Goal: Navigation & Orientation: Find specific page/section

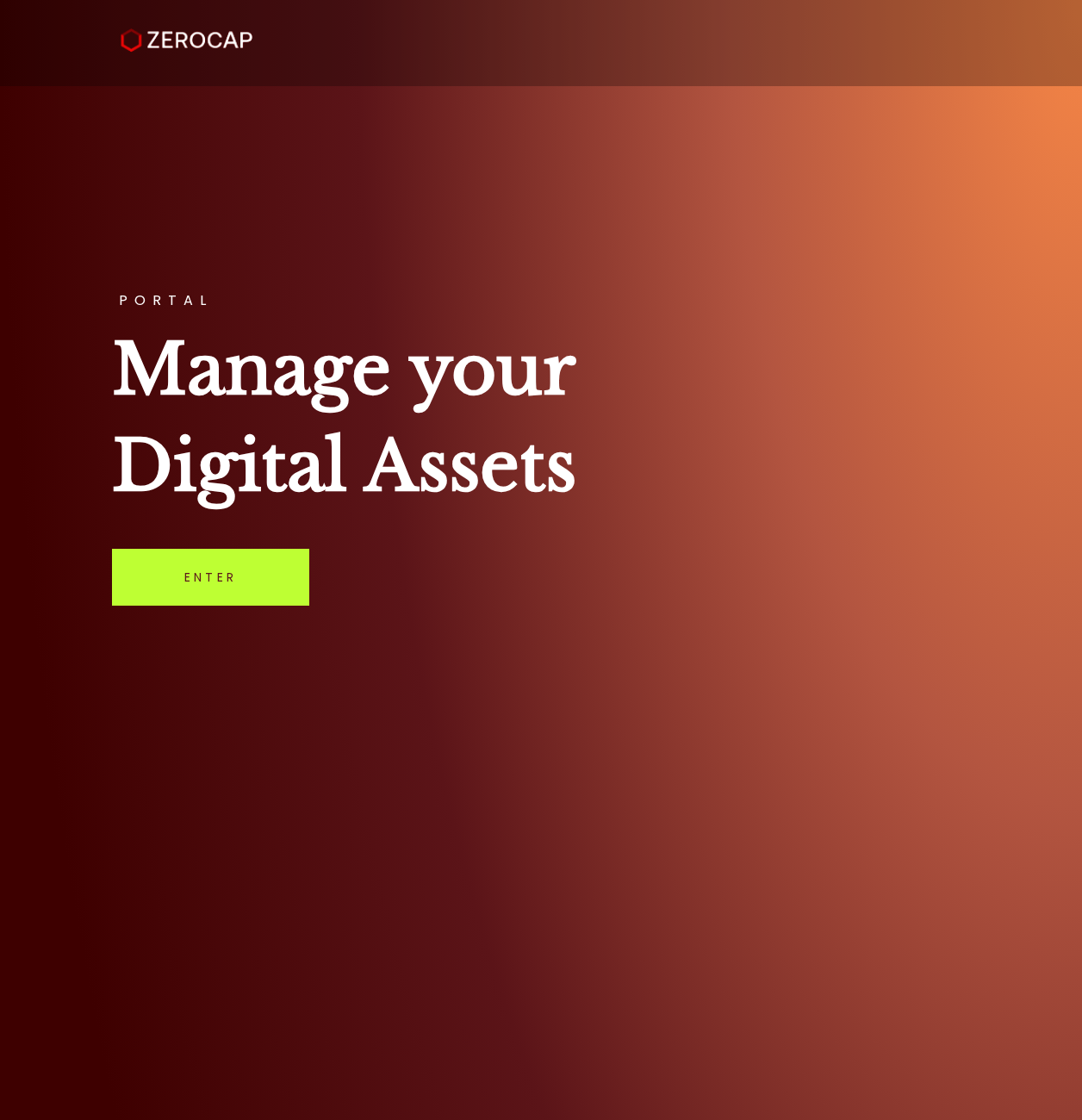
click at [197, 571] on link "Enter" at bounding box center [211, 577] width 197 height 57
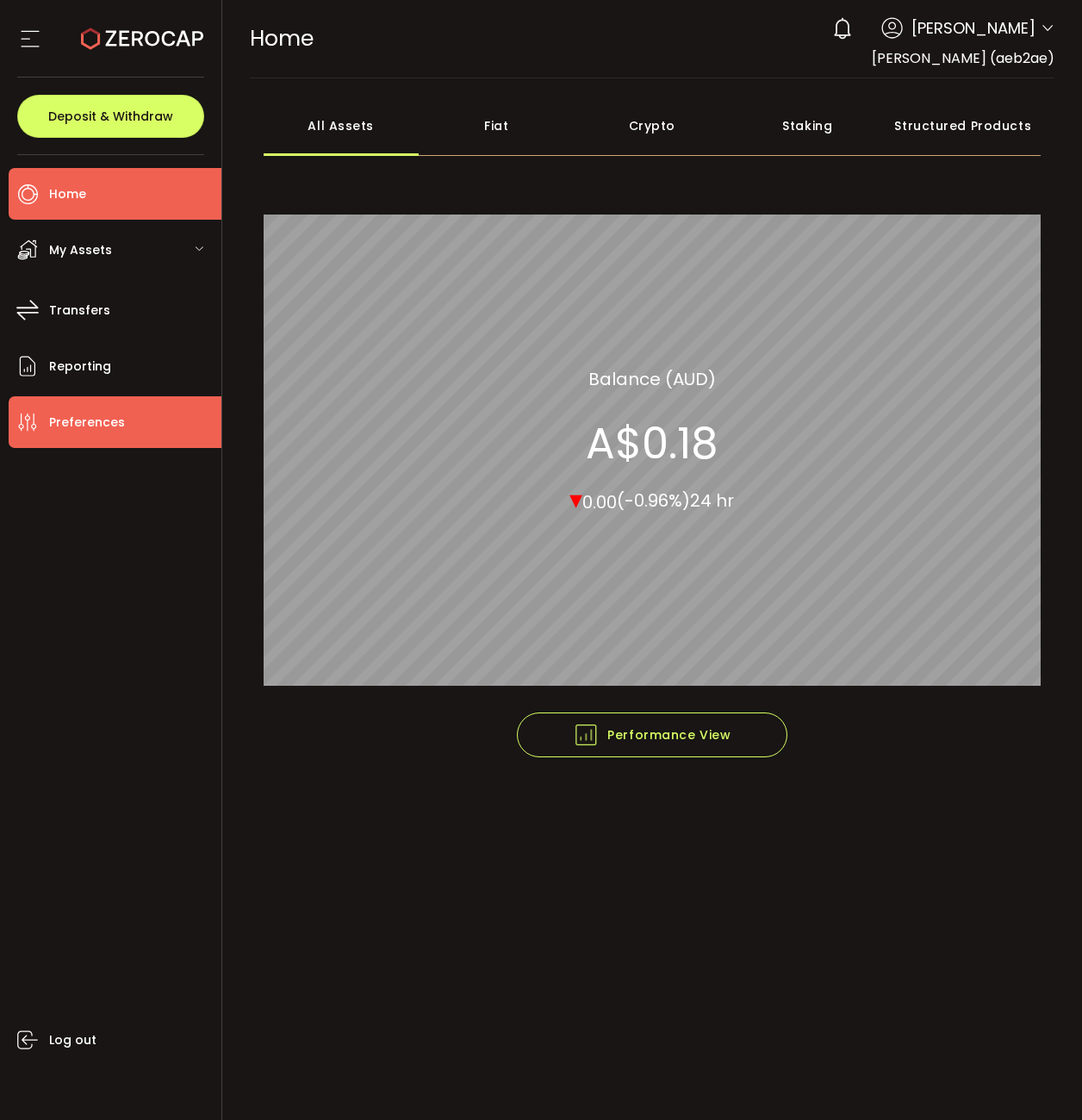
click at [96, 422] on span "Preferences" at bounding box center [87, 422] width 76 height 25
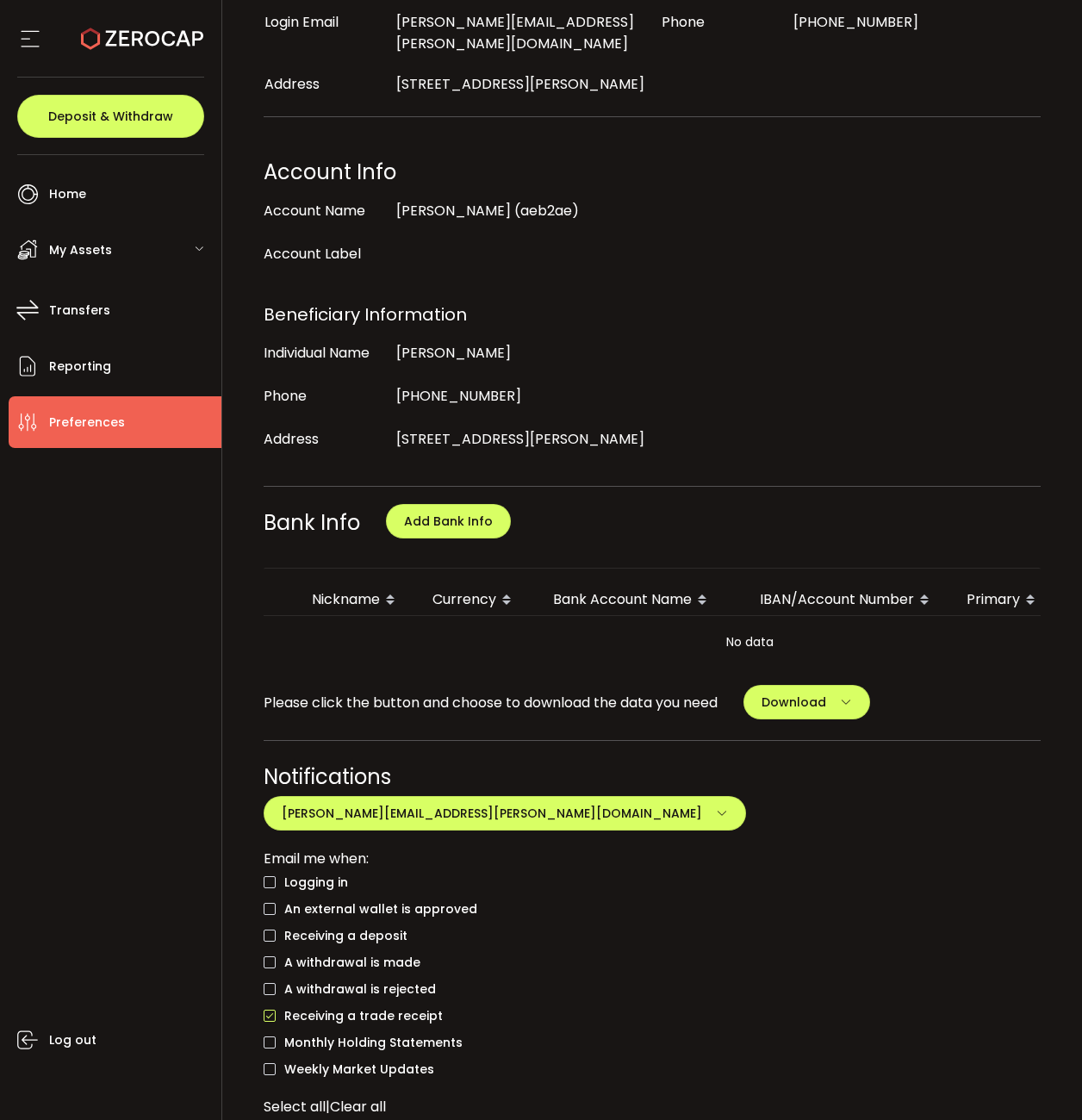
scroll to position [361, 0]
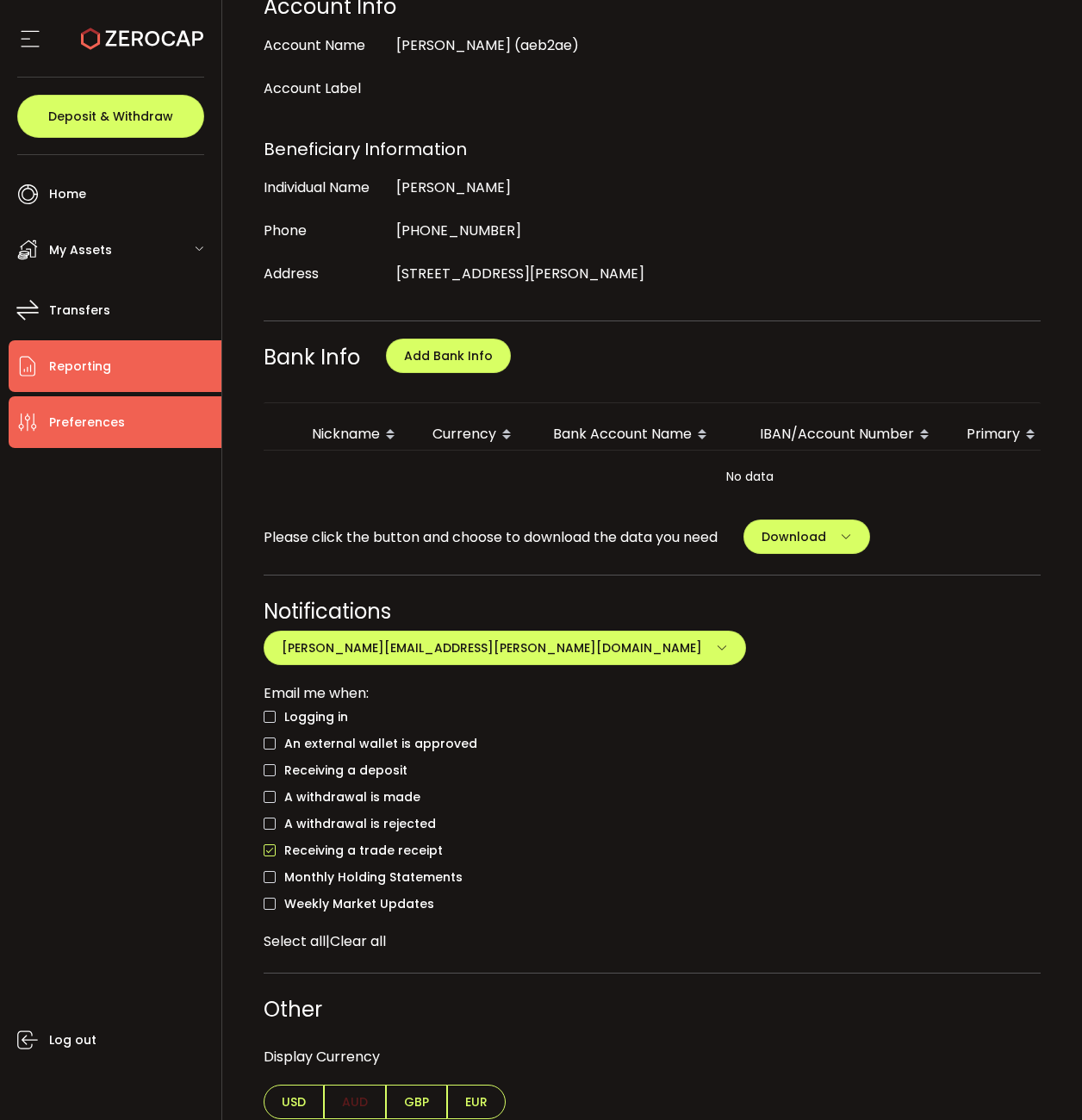
click at [79, 378] on span "Reporting" at bounding box center [80, 367] width 62 height 25
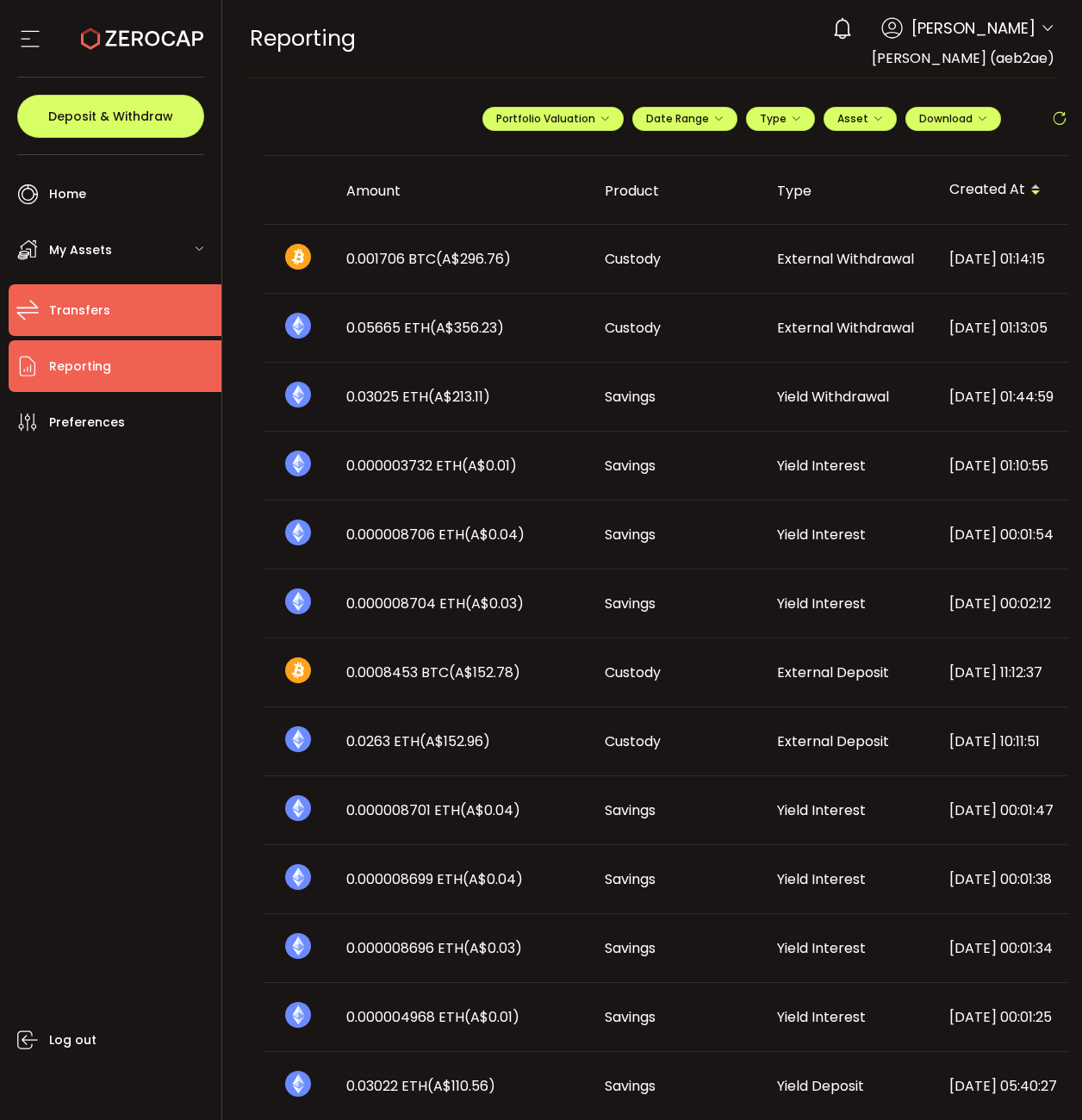
click at [119, 311] on li "Transfers" at bounding box center [115, 310] width 213 height 51
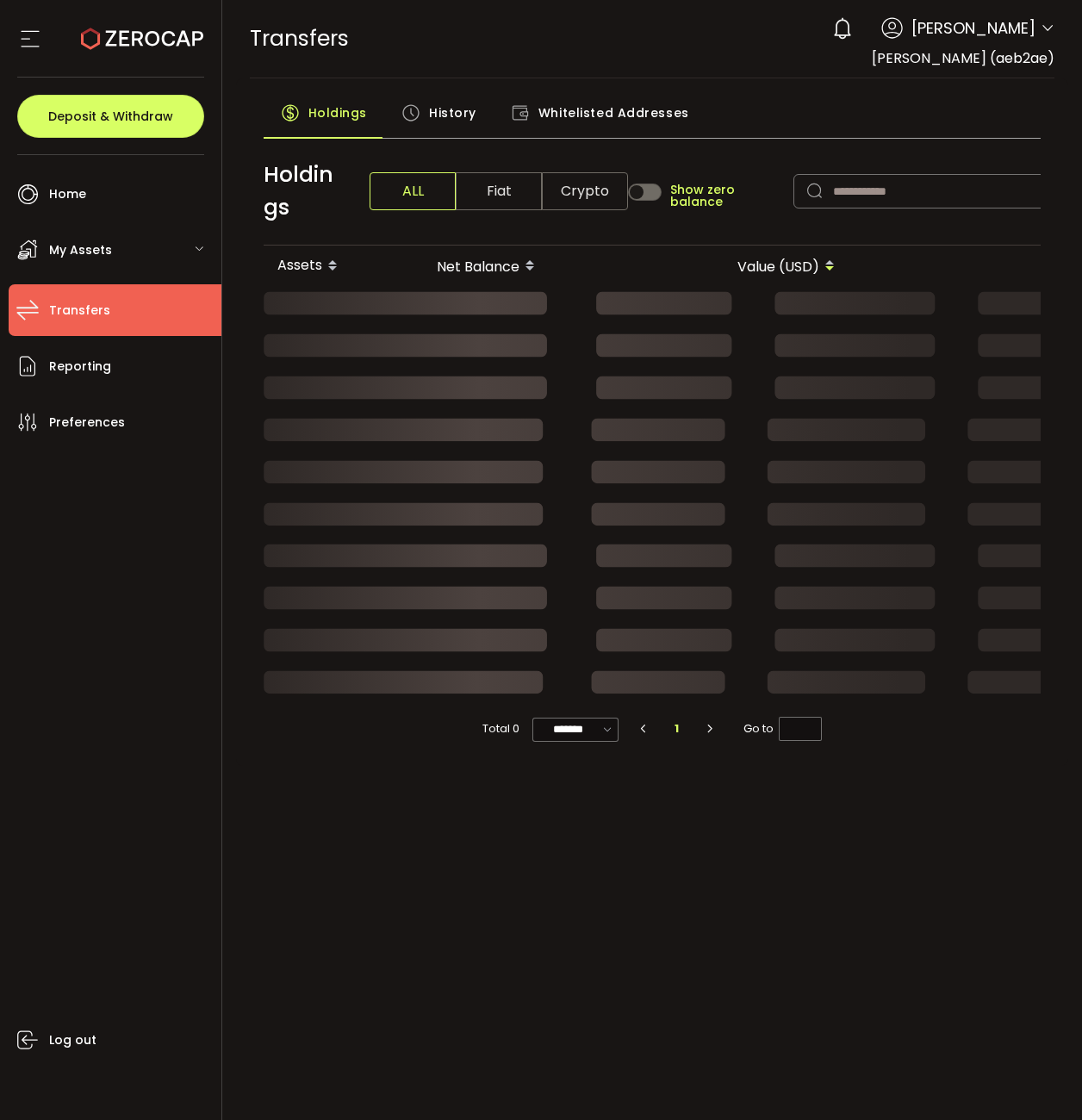
click at [82, 249] on span "My Assets" at bounding box center [80, 251] width 63 height 25
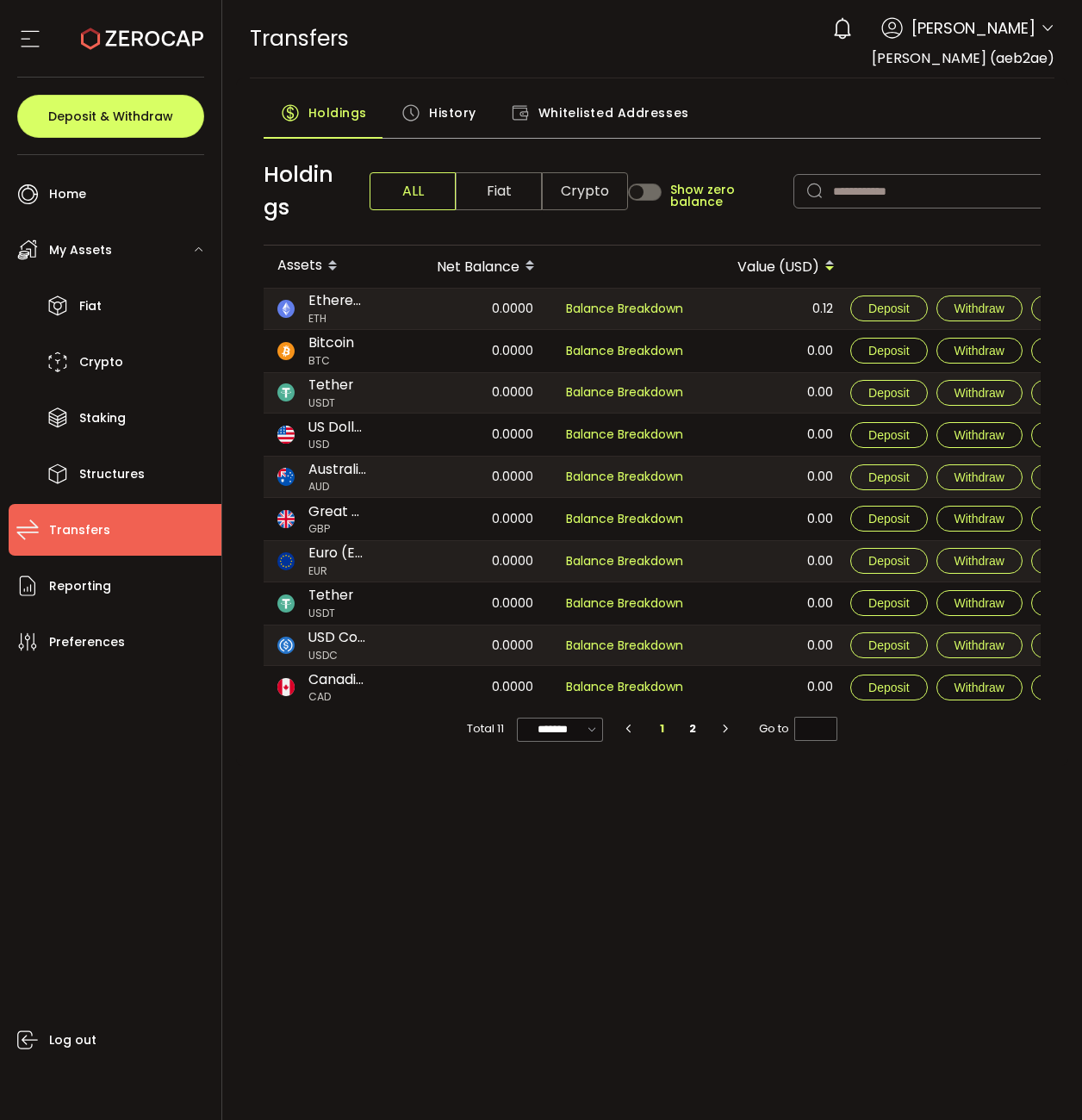
drag, startPoint x: 50, startPoint y: 40, endPoint x: 34, endPoint y: 41, distance: 16.0
click at [50, 40] on div at bounding box center [110, 39] width 187 height 78
click at [31, 41] on icon at bounding box center [29, 38] width 26 height 26
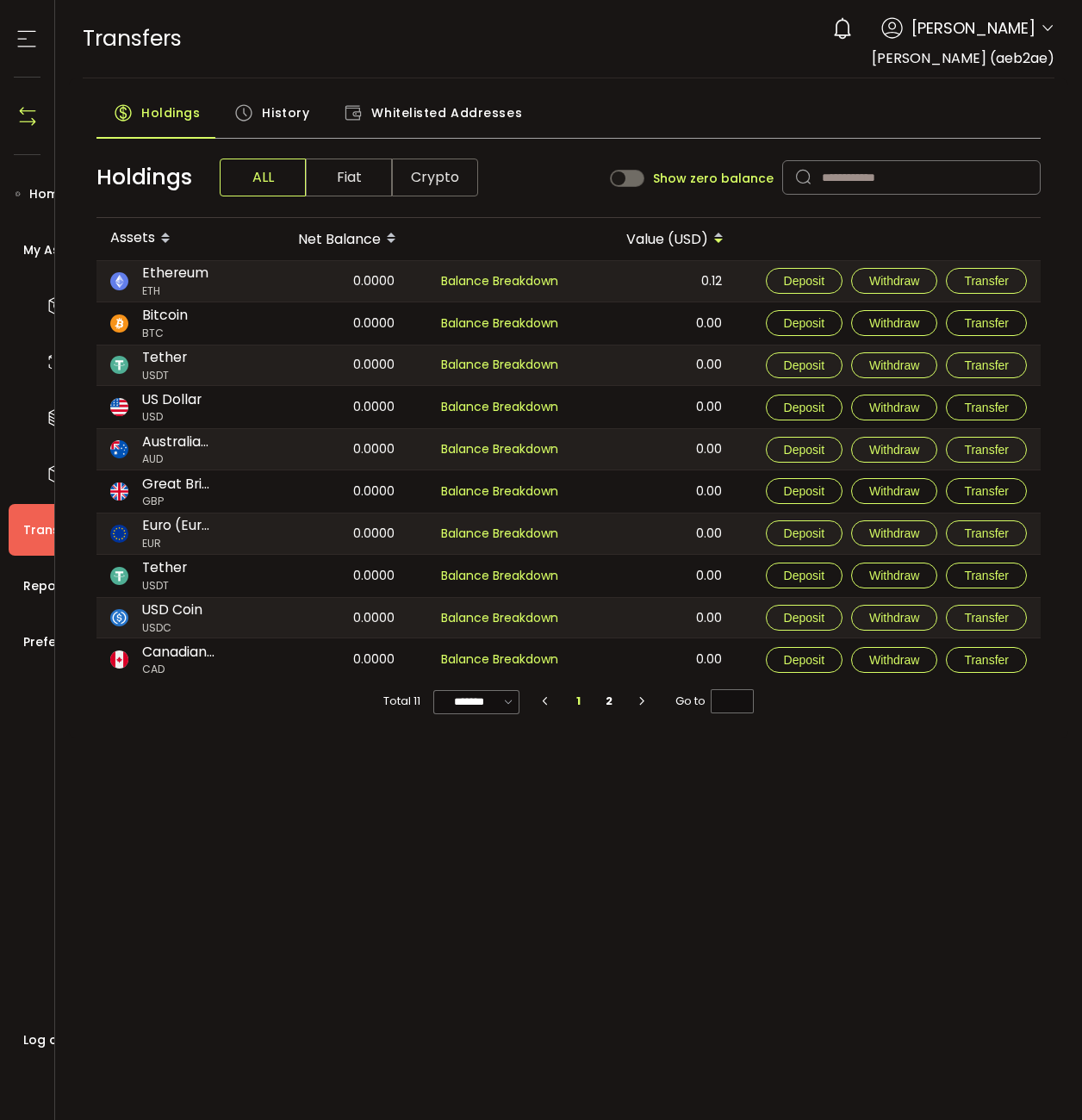
click at [24, 41] on icon at bounding box center [27, 38] width 26 height 26
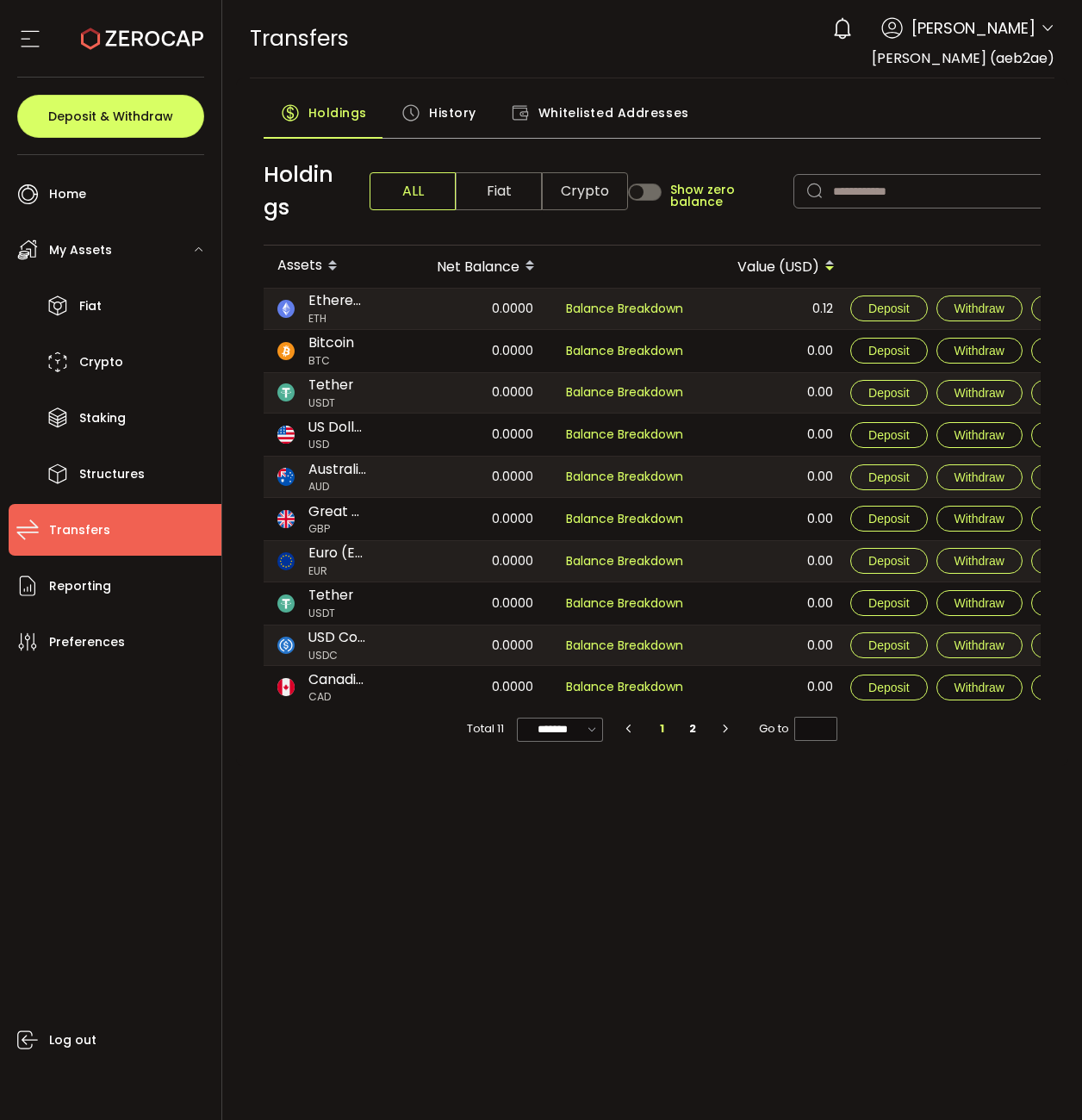
click at [947, 33] on span "Matthew Cengia" at bounding box center [974, 27] width 124 height 23
drag, startPoint x: 1063, startPoint y: 33, endPoint x: 1052, endPoint y: 26, distance: 13.0
click at [1063, 33] on header "PDF is being processed and will download to your computer TRANSFERS Buy Power A…" at bounding box center [653, 39] width 861 height 79
click at [1051, 25] on icon at bounding box center [1048, 28] width 14 height 14
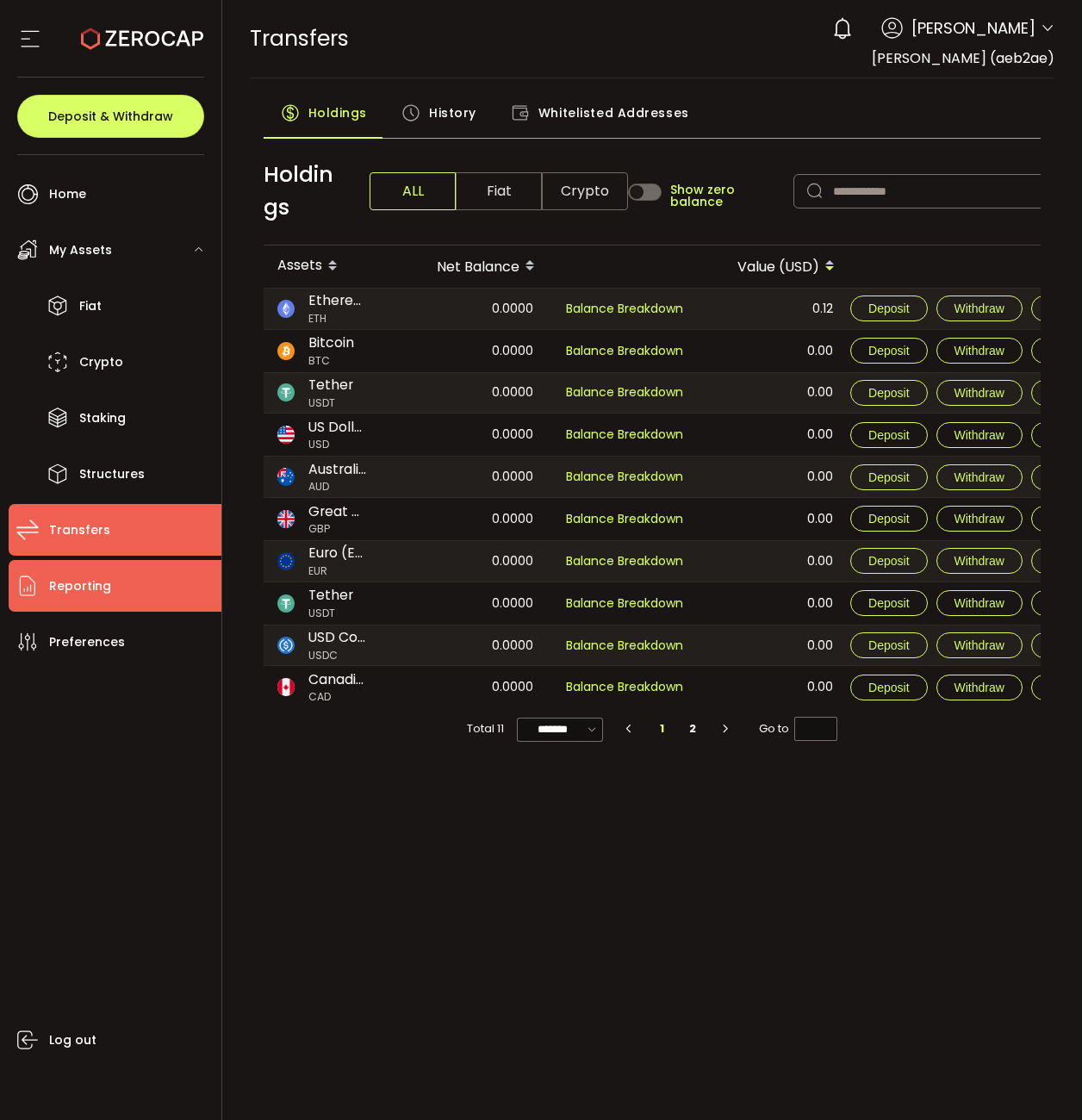
click at [108, 596] on span "Reporting" at bounding box center [80, 586] width 62 height 25
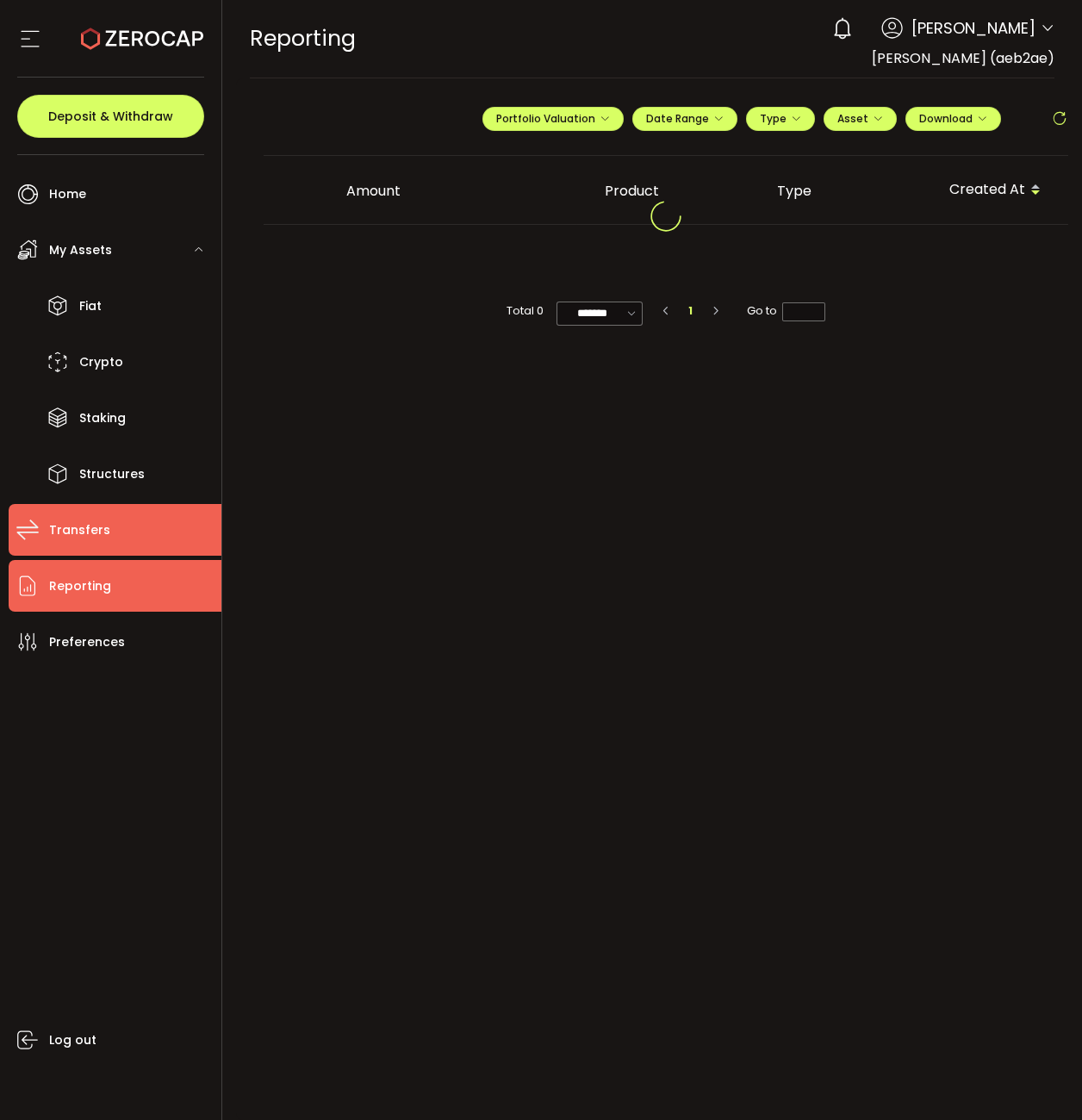
click at [75, 521] on span "Transfers" at bounding box center [79, 530] width 61 height 25
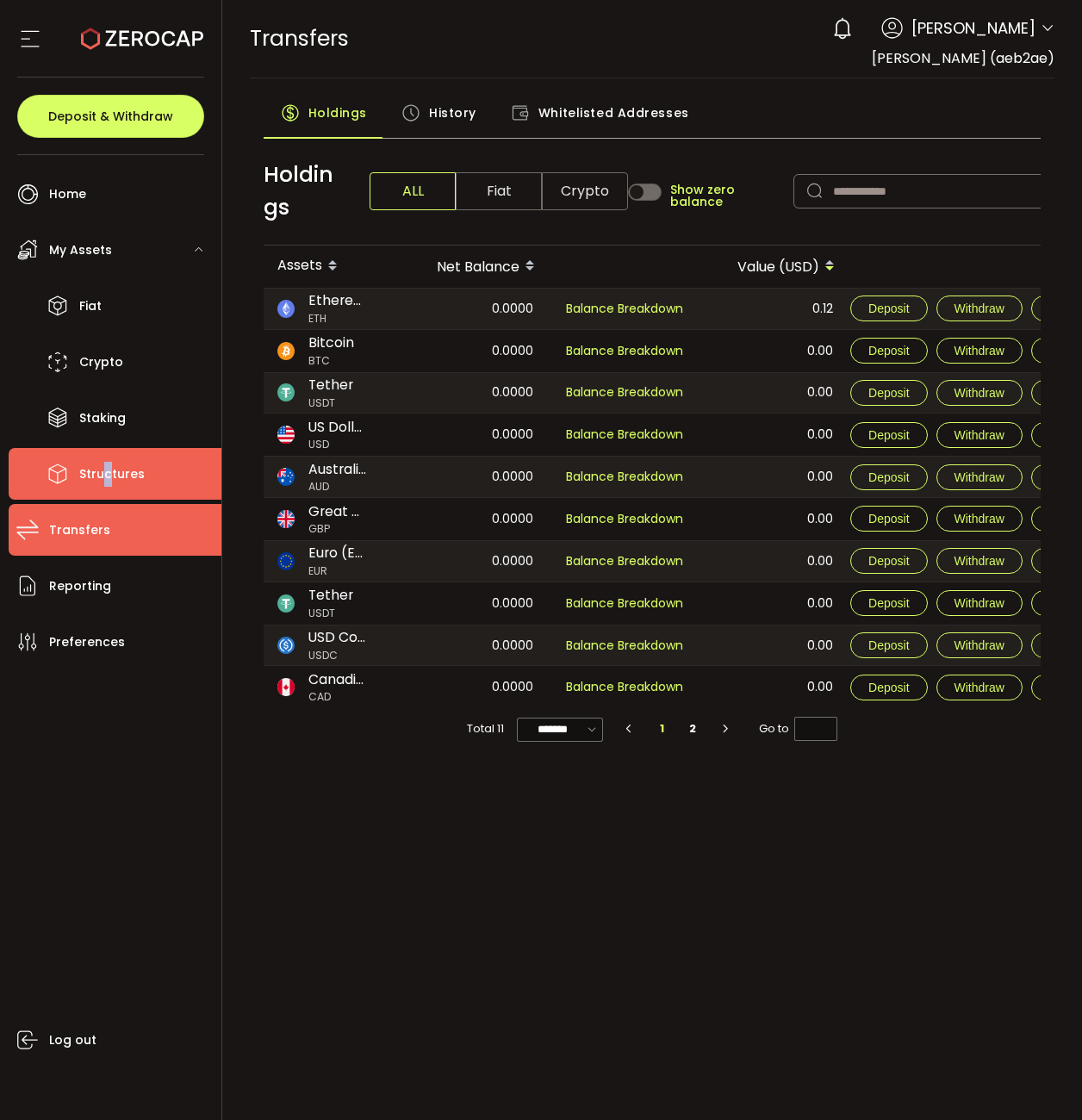
click at [109, 471] on span "Structures" at bounding box center [112, 475] width 66 height 25
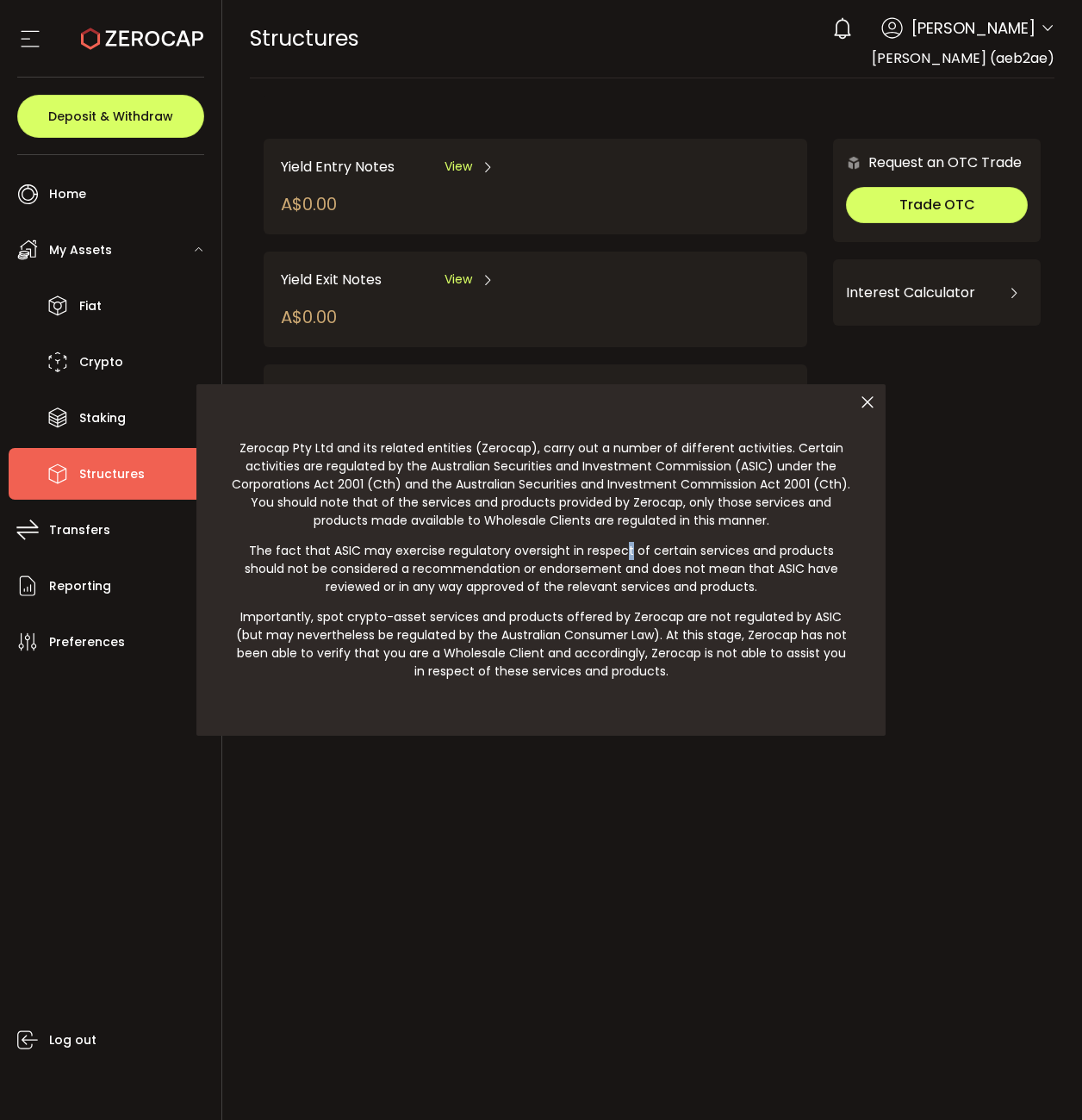
drag, startPoint x: 552, startPoint y: 549, endPoint x: 684, endPoint y: 479, distance: 149.4
click at [568, 542] on p "The fact that ASIC may exercise regulatory oversight in respect of certain serv…" at bounding box center [541, 568] width 621 height 54
click at [860, 398] on icon at bounding box center [868, 402] width 36 height 36
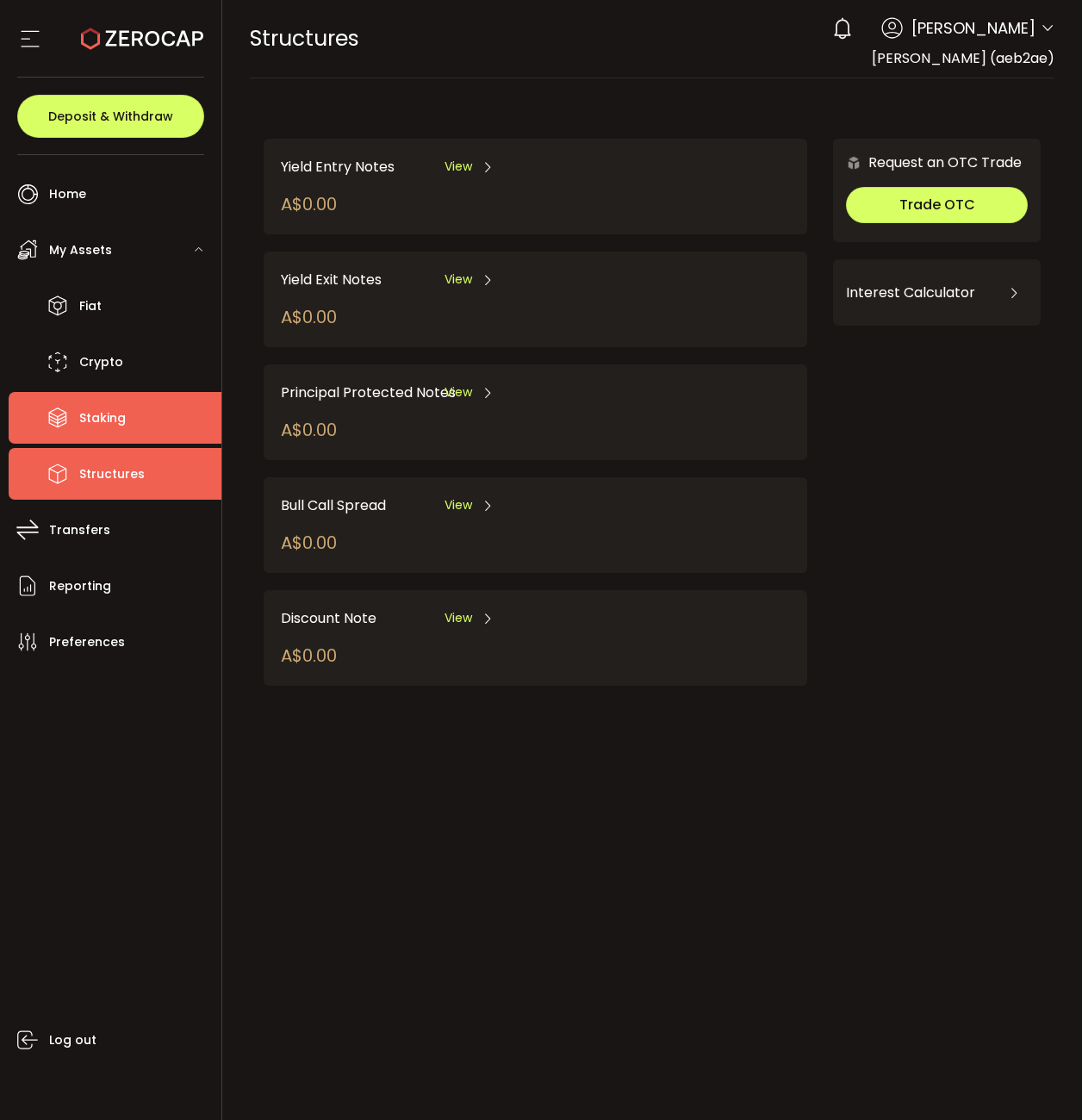
click at [142, 400] on li "Staking" at bounding box center [115, 418] width 213 height 51
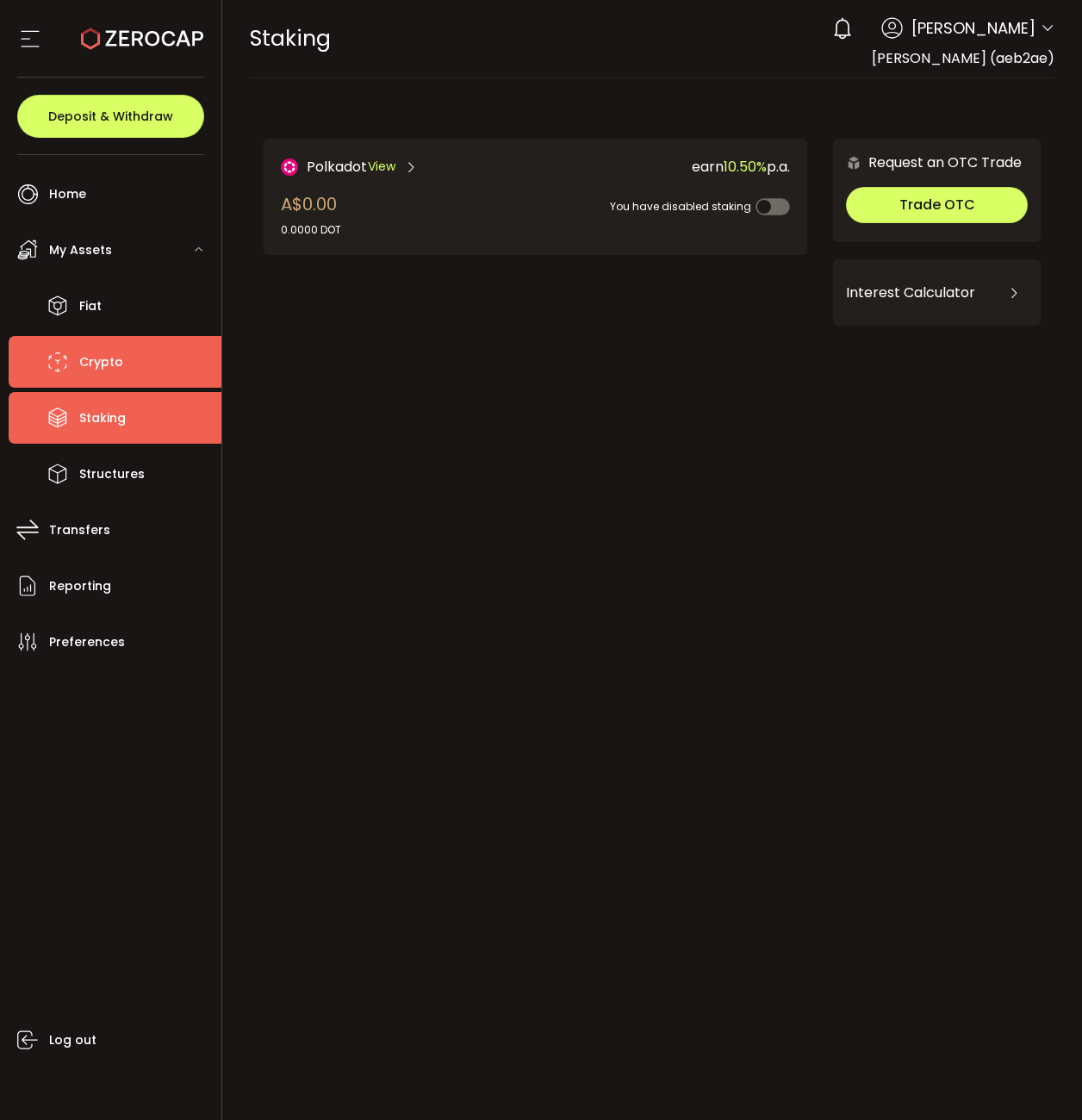
click at [127, 351] on li "Crypto" at bounding box center [115, 362] width 213 height 51
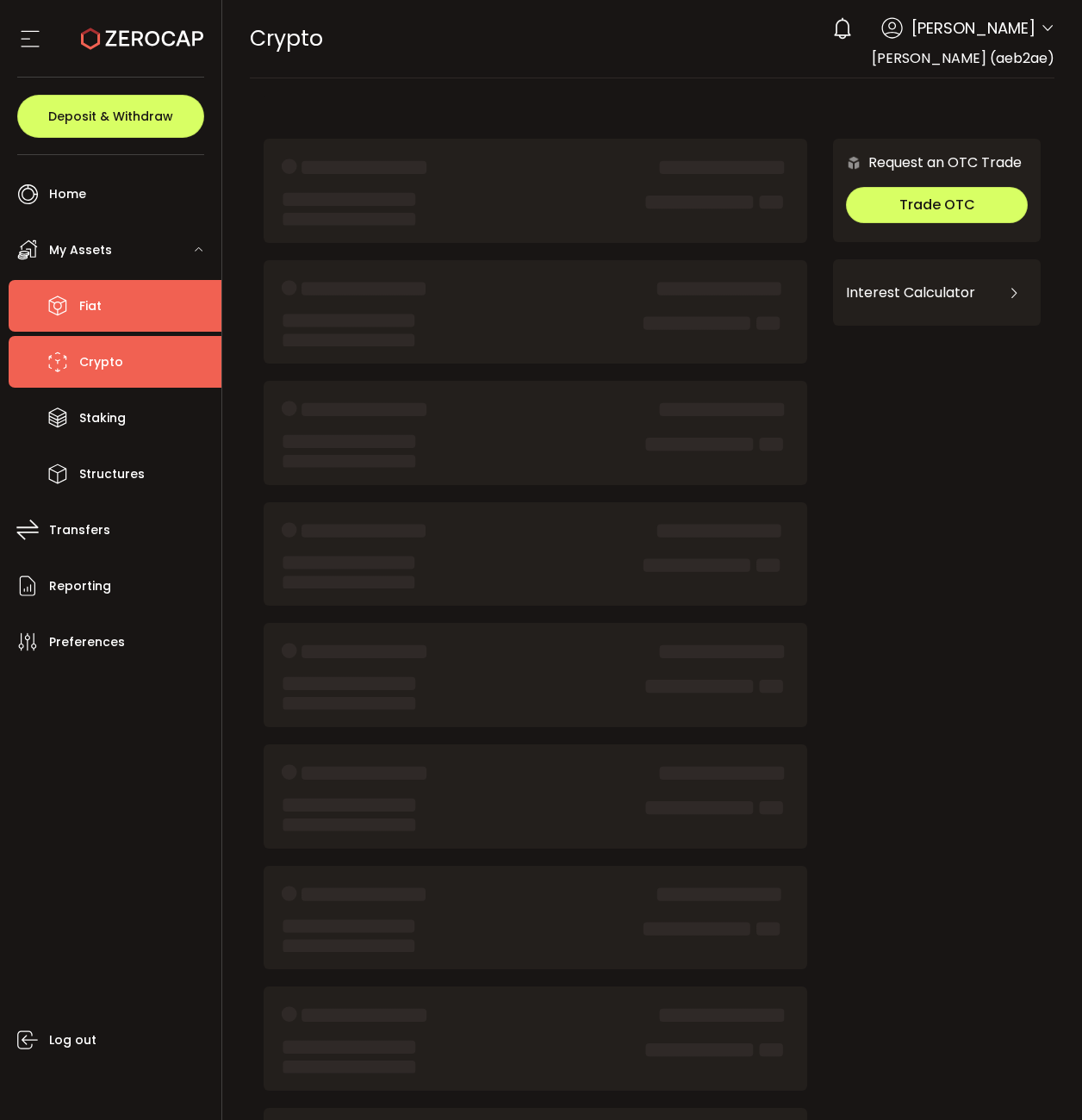
drag, startPoint x: 95, startPoint y: 282, endPoint x: 94, endPoint y: 271, distance: 11.0
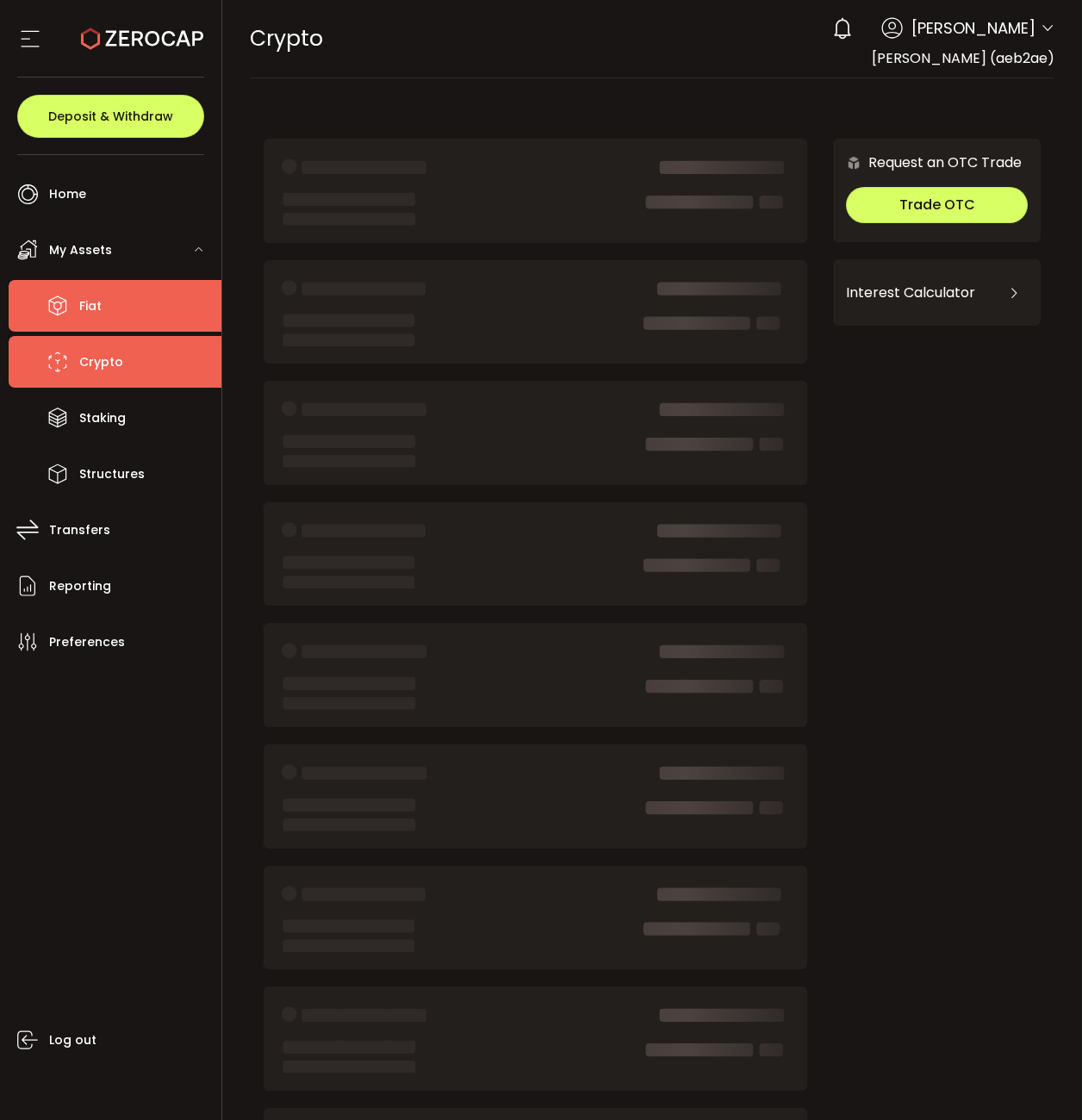
click at [93, 283] on li "Fiat" at bounding box center [115, 305] width 213 height 51
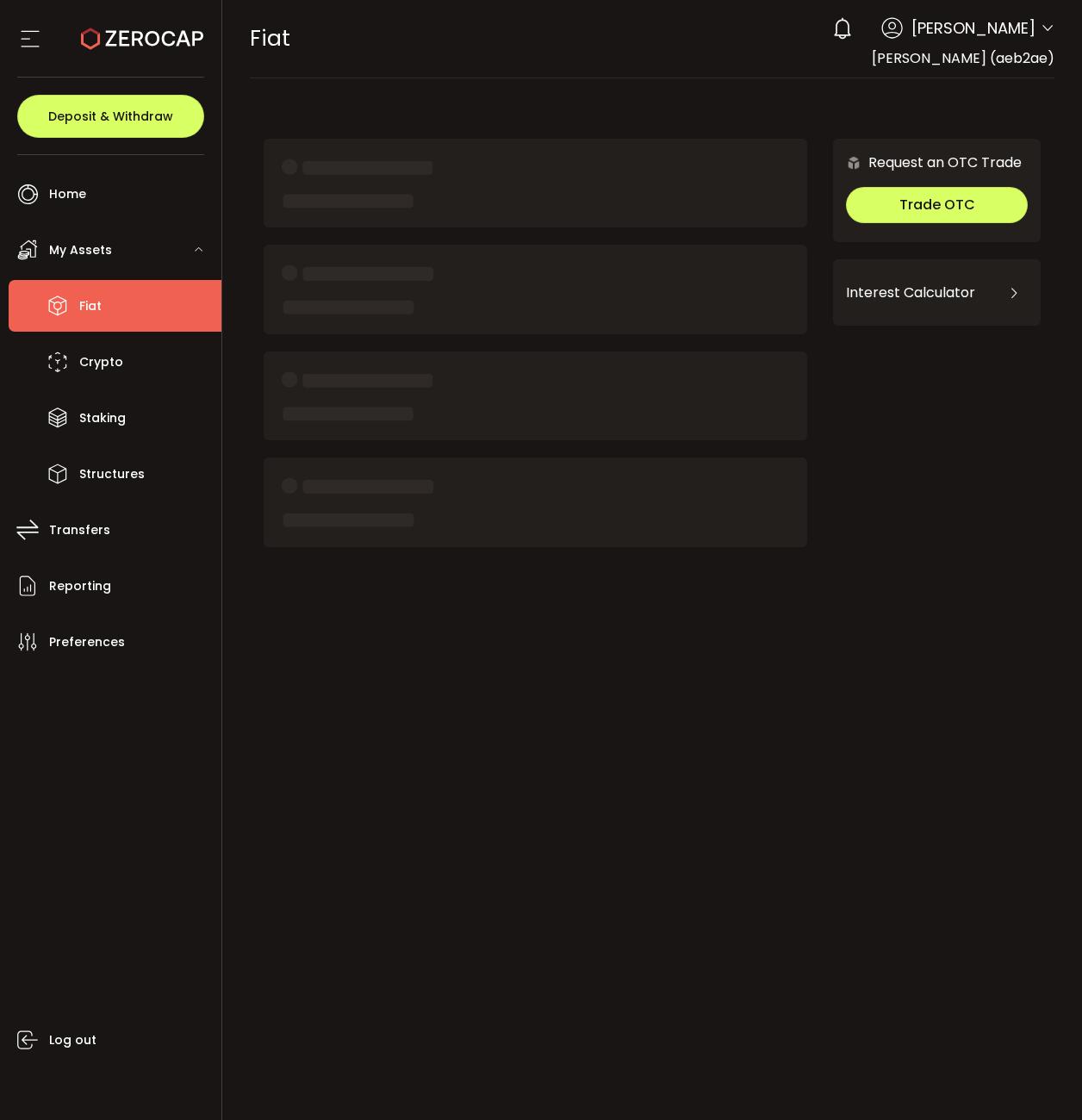
click at [110, 247] on span "My Assets" at bounding box center [80, 251] width 63 height 25
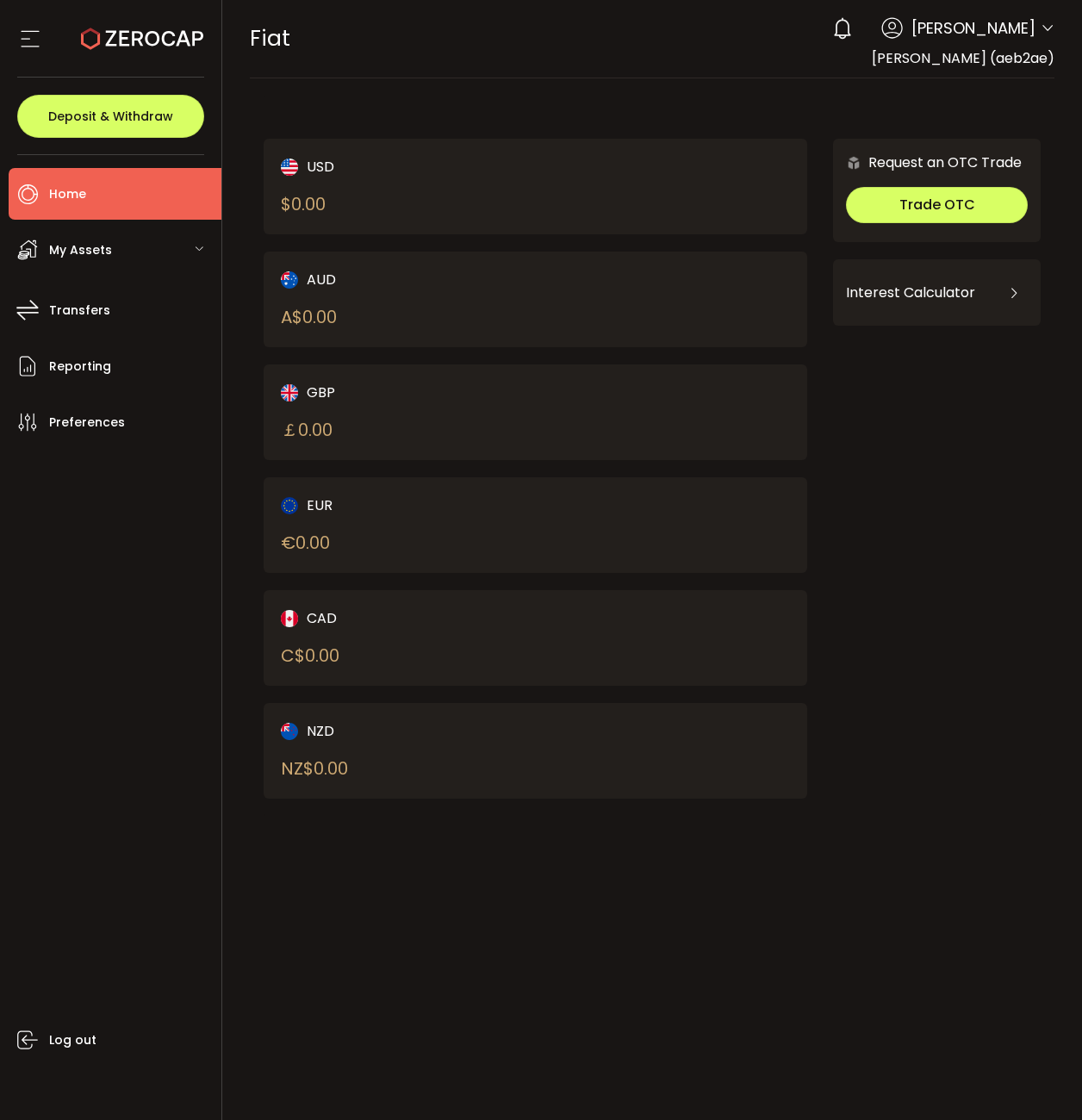
click at [106, 194] on li "Home" at bounding box center [115, 194] width 213 height 51
